Goal: Task Accomplishment & Management: Complete application form

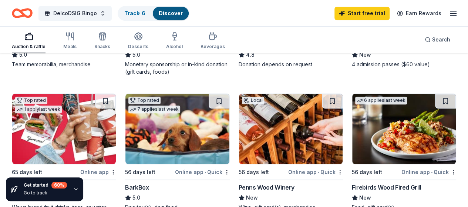
scroll to position [191, 0]
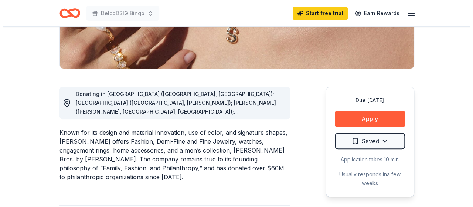
scroll to position [161, 0]
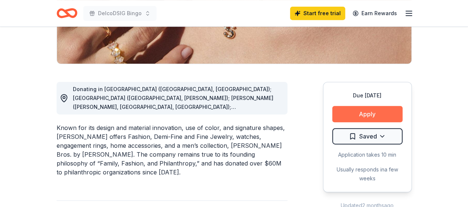
click at [365, 111] on button "Apply" at bounding box center [367, 114] width 70 height 16
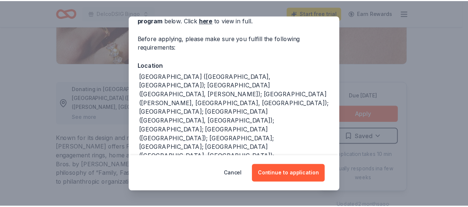
scroll to position [50, 0]
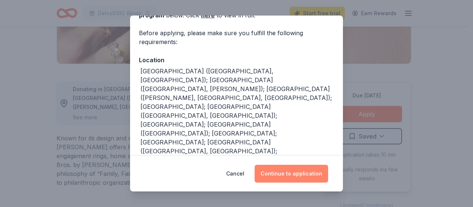
click at [283, 171] on button "Continue to application" at bounding box center [292, 174] width 74 height 18
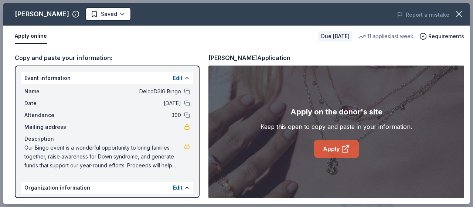
click at [331, 152] on link "Apply" at bounding box center [336, 149] width 45 height 18
click at [453, 16] on button "button" at bounding box center [459, 14] width 16 height 16
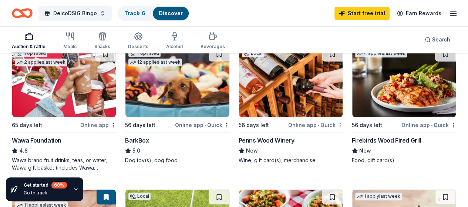
scroll to position [230, 0]
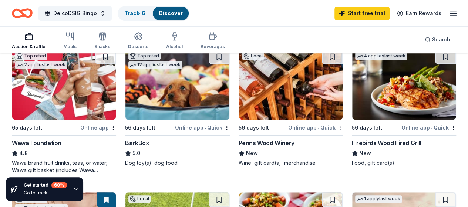
click at [239, 103] on img at bounding box center [291, 84] width 104 height 70
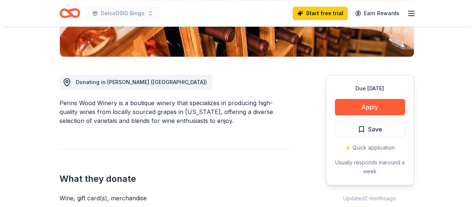
scroll to position [175, 0]
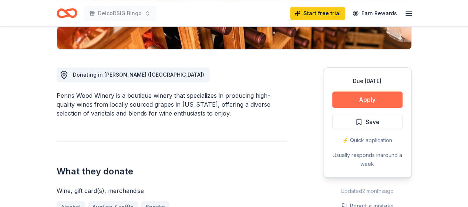
click at [375, 96] on button "Apply" at bounding box center [367, 99] width 70 height 16
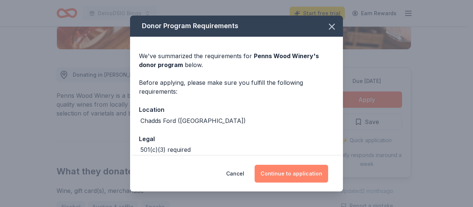
click at [290, 169] on button "Continue to application" at bounding box center [292, 174] width 74 height 18
